Goal: Book appointment/travel/reservation

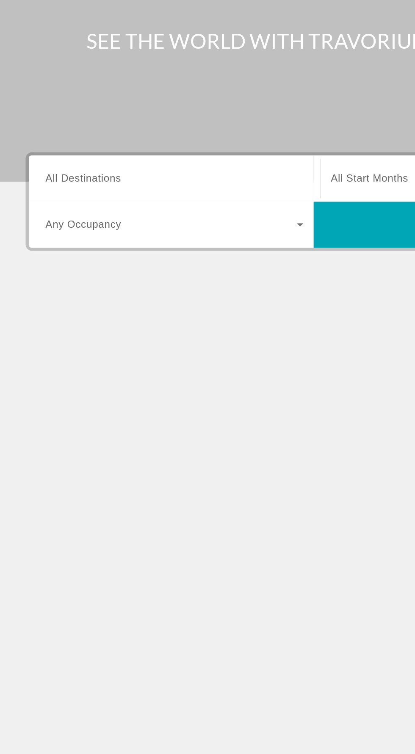
click at [77, 202] on span "All Destinations" at bounding box center [55, 200] width 50 height 7
click at [77, 202] on input "Destination All Destinations" at bounding box center [115, 201] width 171 height 10
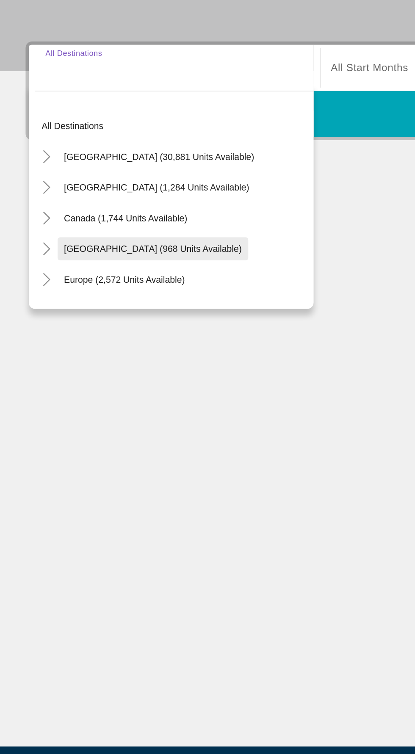
click at [101, 318] on span "[GEOGRAPHIC_DATA] (968 units available)" at bounding box center [101, 321] width 118 height 7
type input "**********"
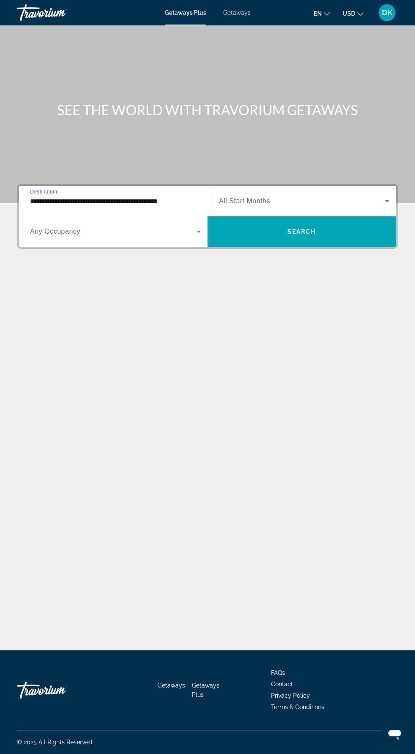
scroll to position [23, 0]
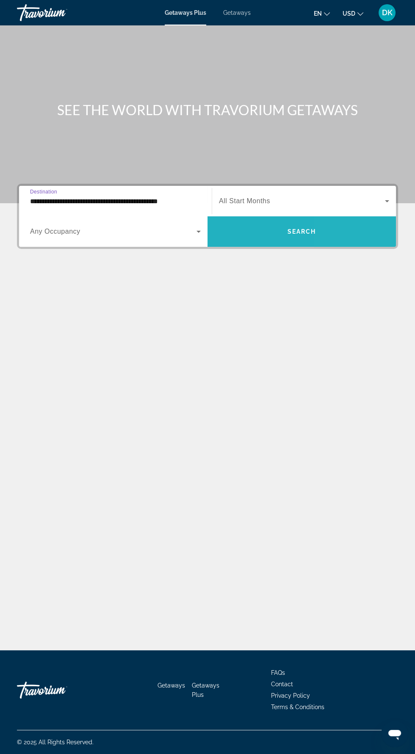
click at [344, 221] on span "Search widget" at bounding box center [301, 231] width 188 height 20
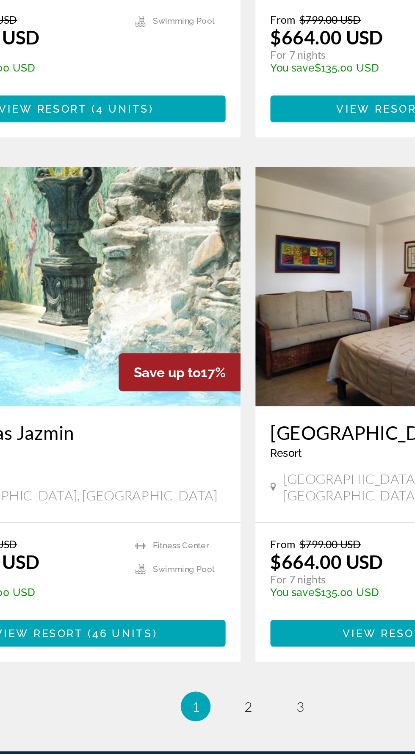
scroll to position [1393, 0]
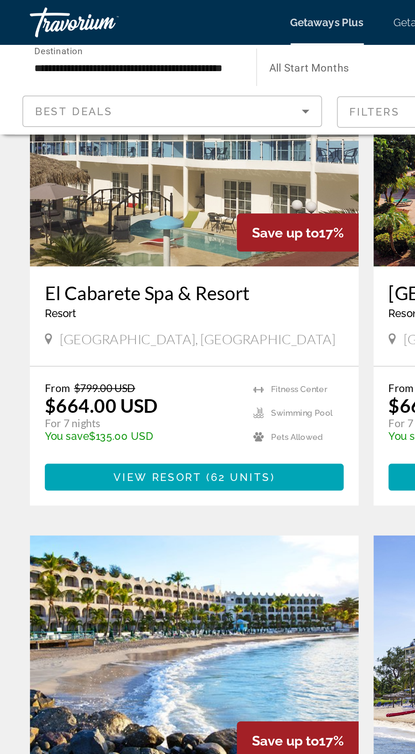
scroll to position [0, 0]
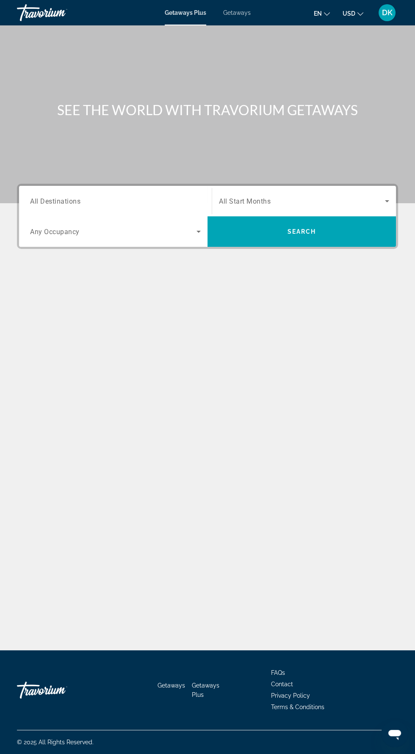
click at [141, 234] on span "Search widget" at bounding box center [113, 232] width 166 height 10
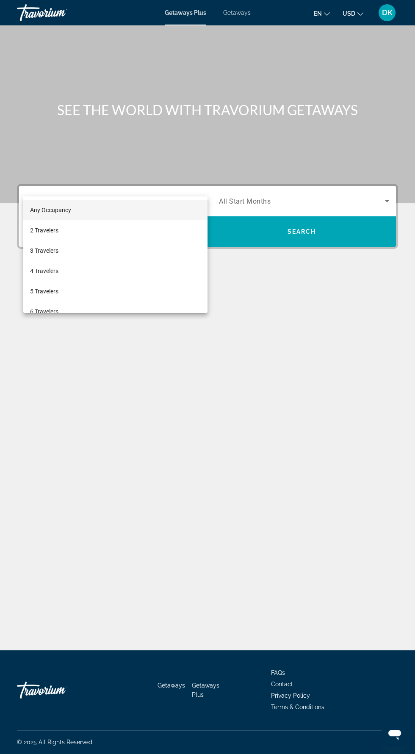
scroll to position [60, 0]
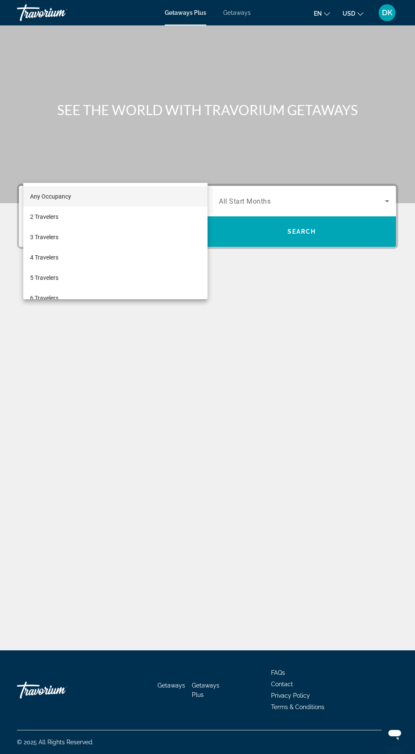
click at [137, 141] on div at bounding box center [207, 377] width 415 height 754
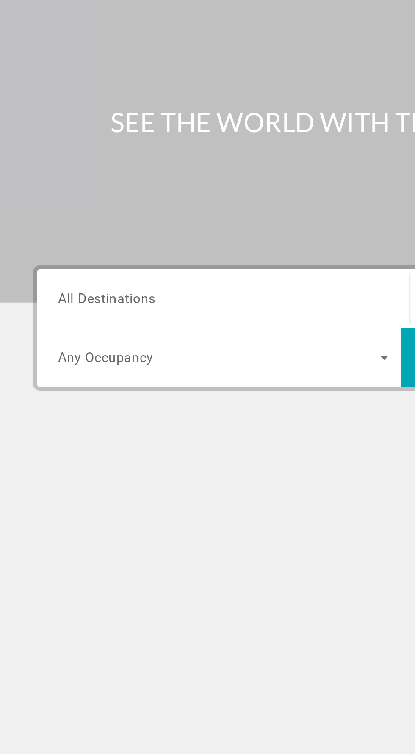
click at [152, 227] on span "Search widget" at bounding box center [113, 232] width 166 height 10
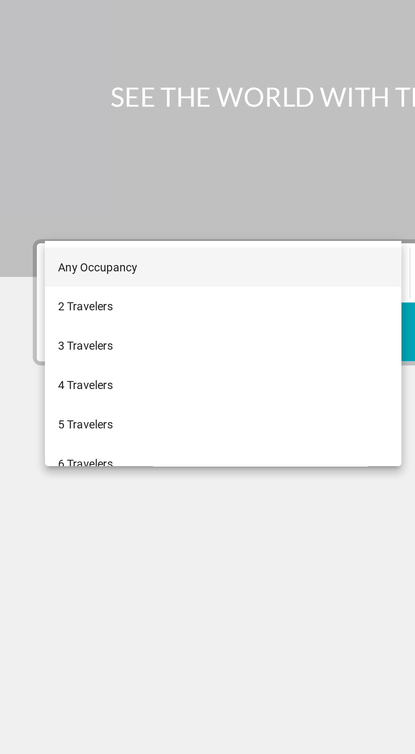
scroll to position [59, 0]
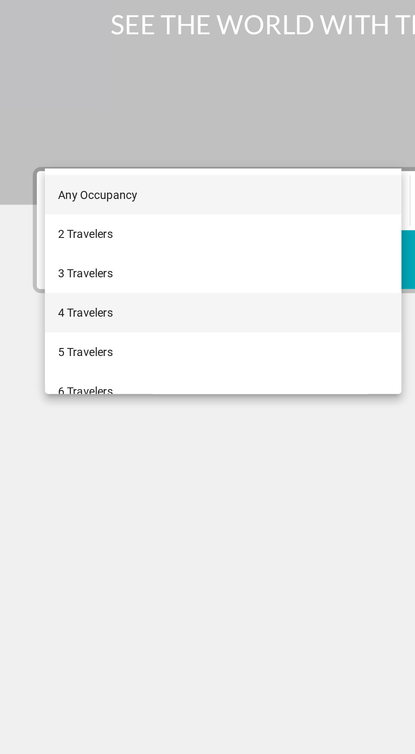
click at [71, 264] on mat-option "4 Travelers" at bounding box center [115, 259] width 184 height 20
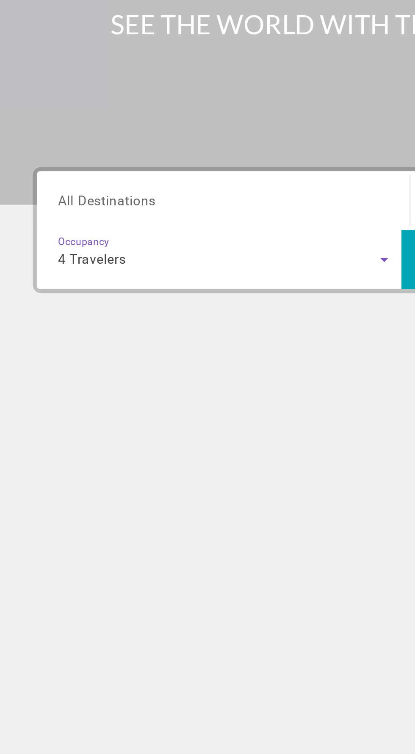
click at [139, 196] on input "Destination All Destinations" at bounding box center [115, 201] width 171 height 10
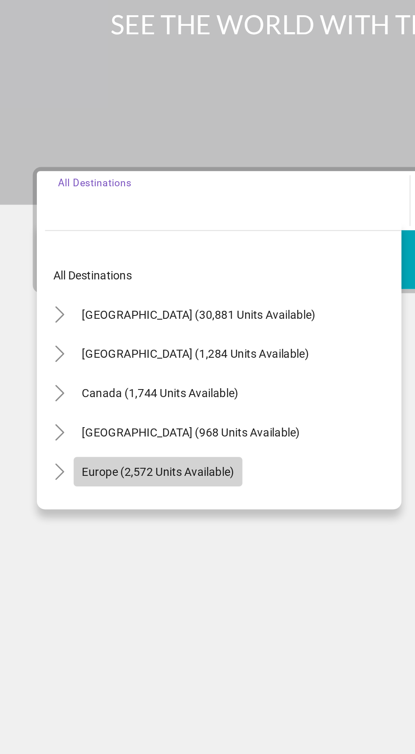
click at [105, 331] on span "Search widget" at bounding box center [81, 341] width 87 height 20
type input "**********"
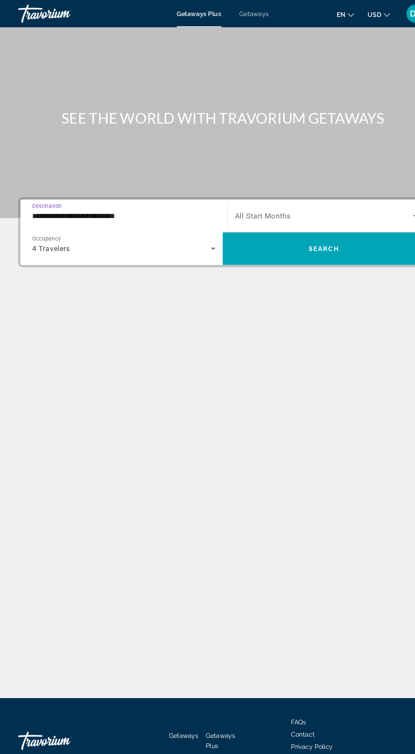
scroll to position [58, 0]
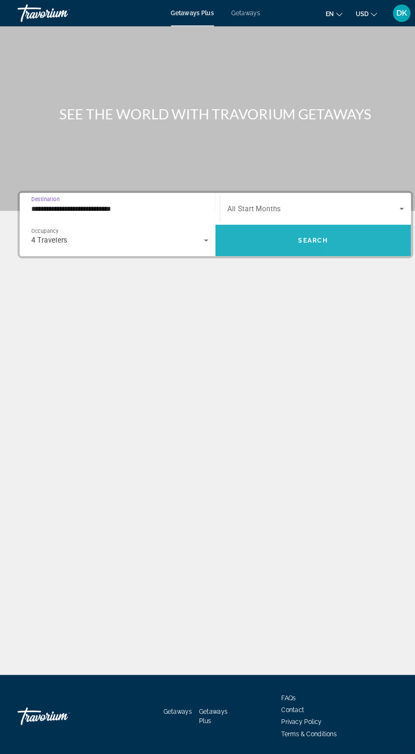
click at [335, 221] on span "Search widget" at bounding box center [301, 231] width 188 height 20
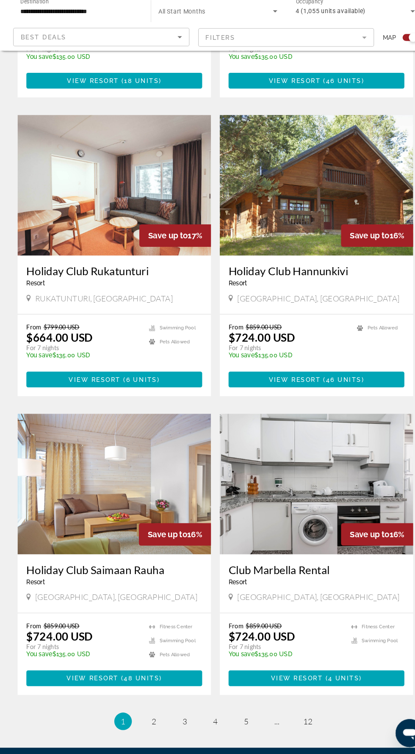
scroll to position [1393, 0]
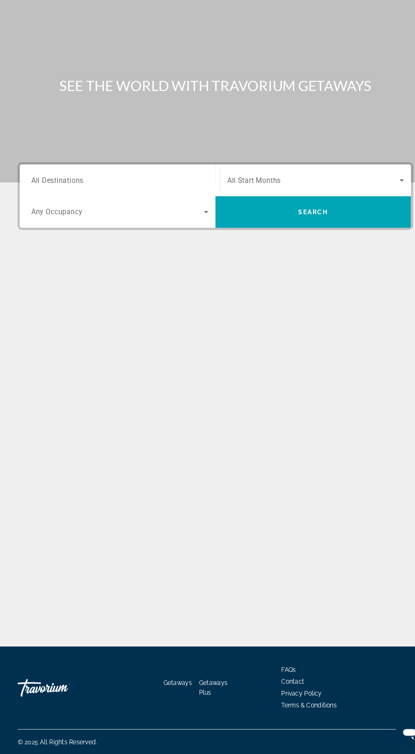
click at [158, 235] on span "Search widget" at bounding box center [113, 232] width 166 height 10
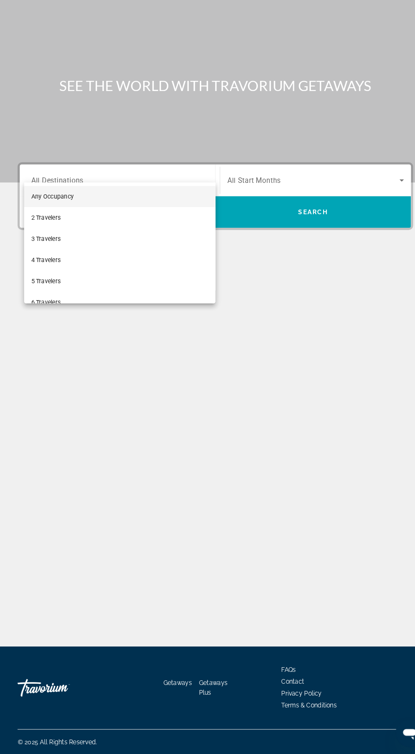
scroll to position [60, 0]
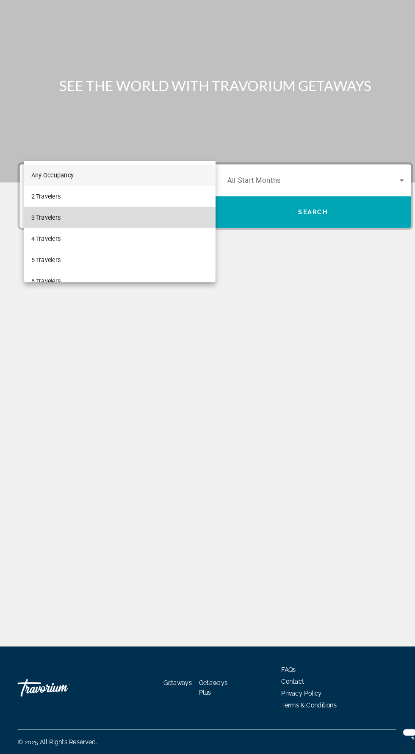
click at [95, 244] on mat-option "3 Travelers" at bounding box center [115, 237] width 184 height 20
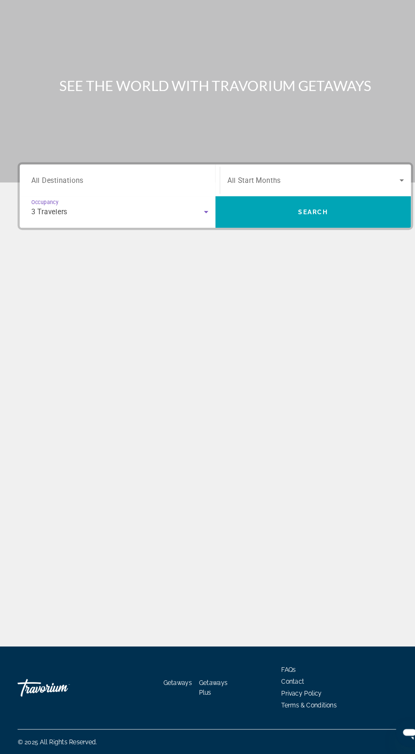
click at [175, 227] on div "3 Travelers" at bounding box center [113, 232] width 166 height 10
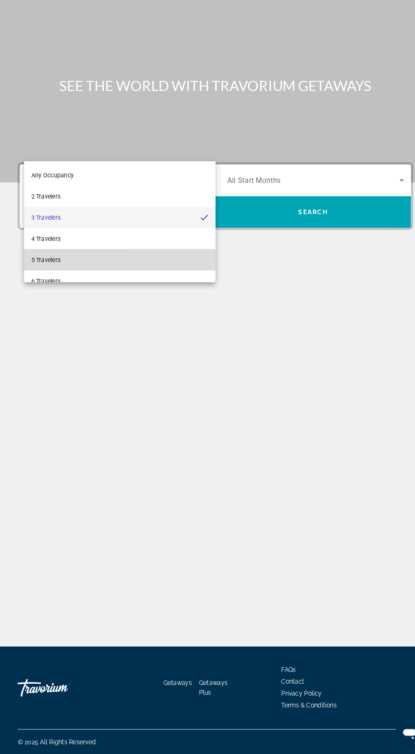
click at [66, 268] on mat-option "5 Travelers" at bounding box center [115, 278] width 184 height 20
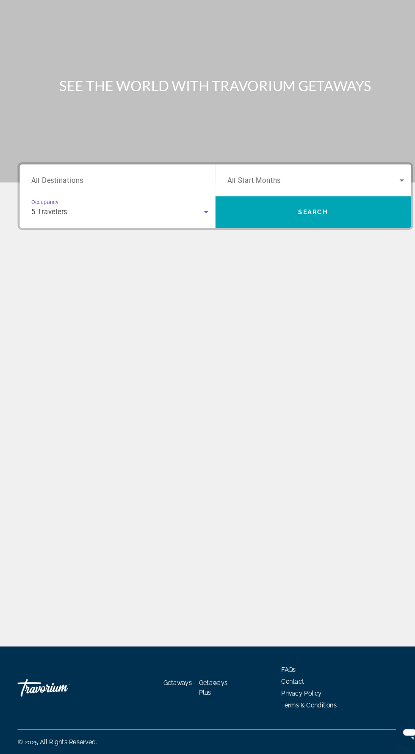
click at [164, 227] on div "5 Travelers" at bounding box center [113, 232] width 166 height 10
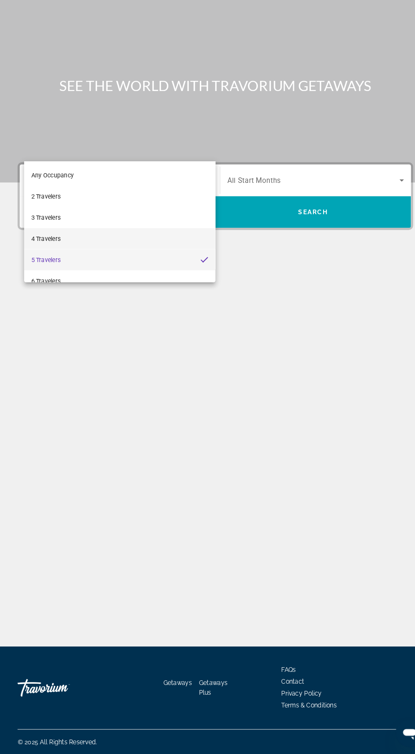
click at [77, 252] on mat-option "4 Travelers" at bounding box center [115, 257] width 184 height 20
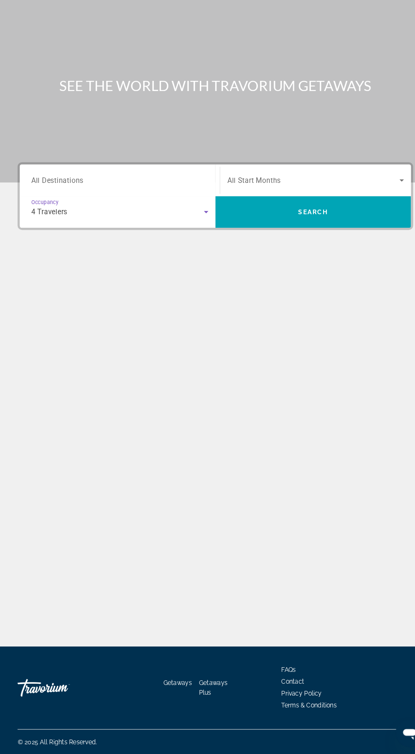
click at [133, 196] on input "Destination All Destinations" at bounding box center [115, 201] width 171 height 10
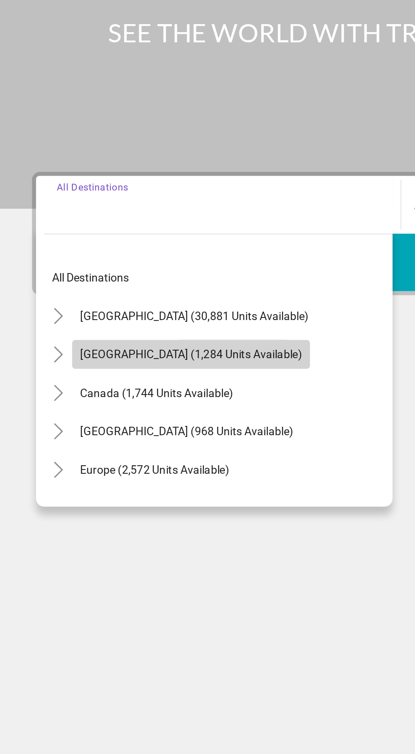
click at [109, 277] on span "[GEOGRAPHIC_DATA] (1,284 units available)" at bounding box center [100, 280] width 117 height 7
type input "**********"
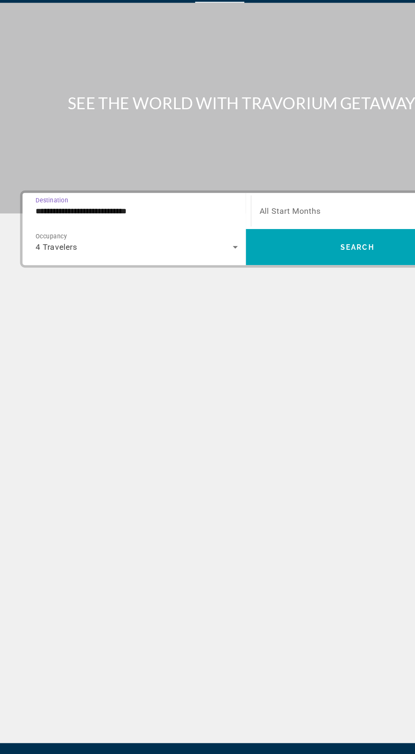
scroll to position [50, 0]
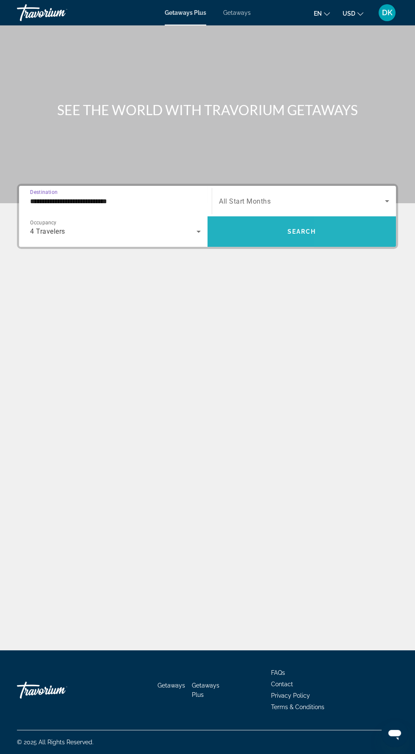
click at [345, 221] on span "Search widget" at bounding box center [301, 231] width 188 height 20
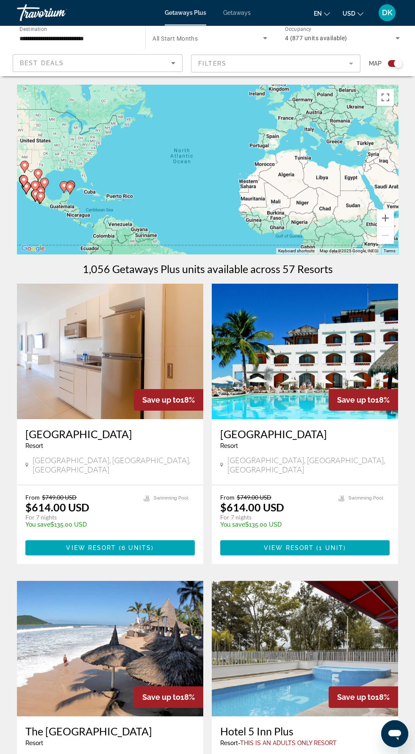
click at [17, 369] on img "Main content" at bounding box center [110, 351] width 186 height 135
